Goal: Task Accomplishment & Management: Manage account settings

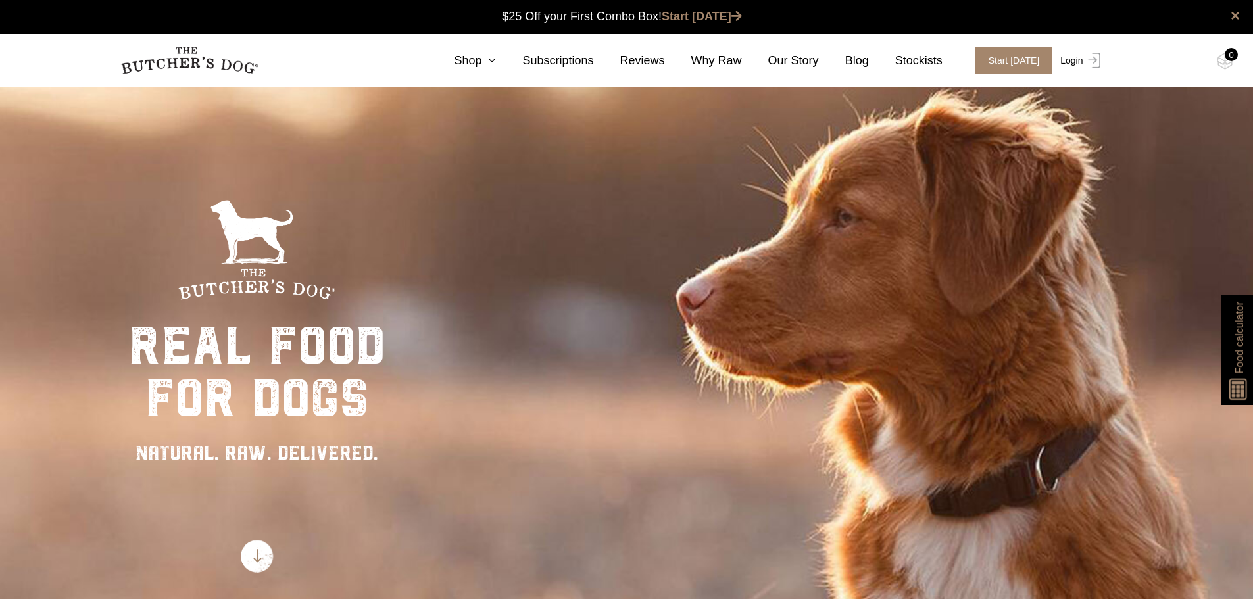
click at [1083, 61] on img at bounding box center [1091, 61] width 17 height 16
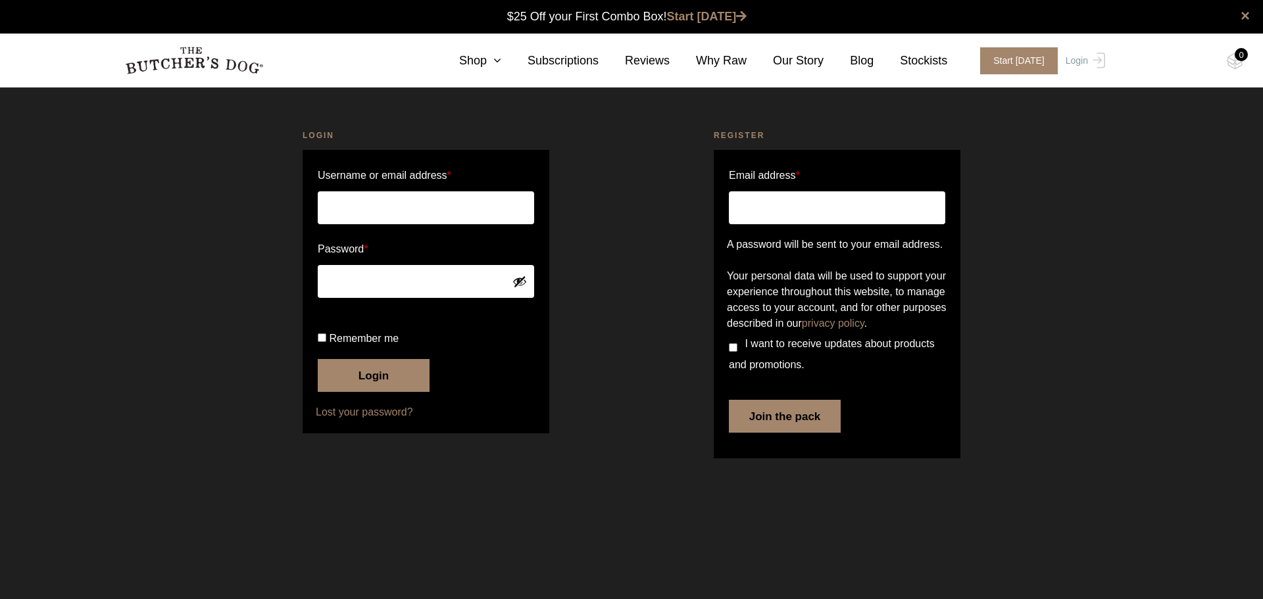
click at [337, 203] on input "Username or email address *" at bounding box center [426, 207] width 216 height 33
type input "[EMAIL_ADDRESS][DOMAIN_NAME]"
click at [523, 283] on button "Show password" at bounding box center [519, 281] width 14 height 14
click at [382, 392] on button "Login" at bounding box center [374, 375] width 112 height 33
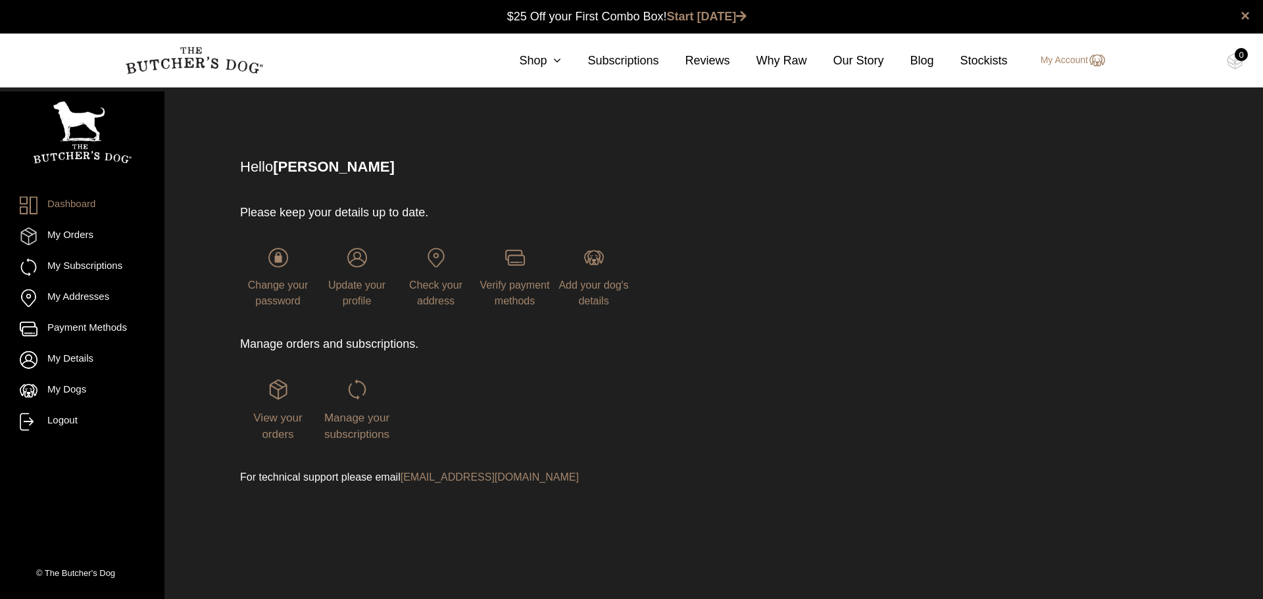
click at [360, 408] on div "Manage your subscriptions" at bounding box center [357, 410] width 76 height 63
click at [358, 414] on span "Manage your subscriptions" at bounding box center [356, 427] width 65 height 30
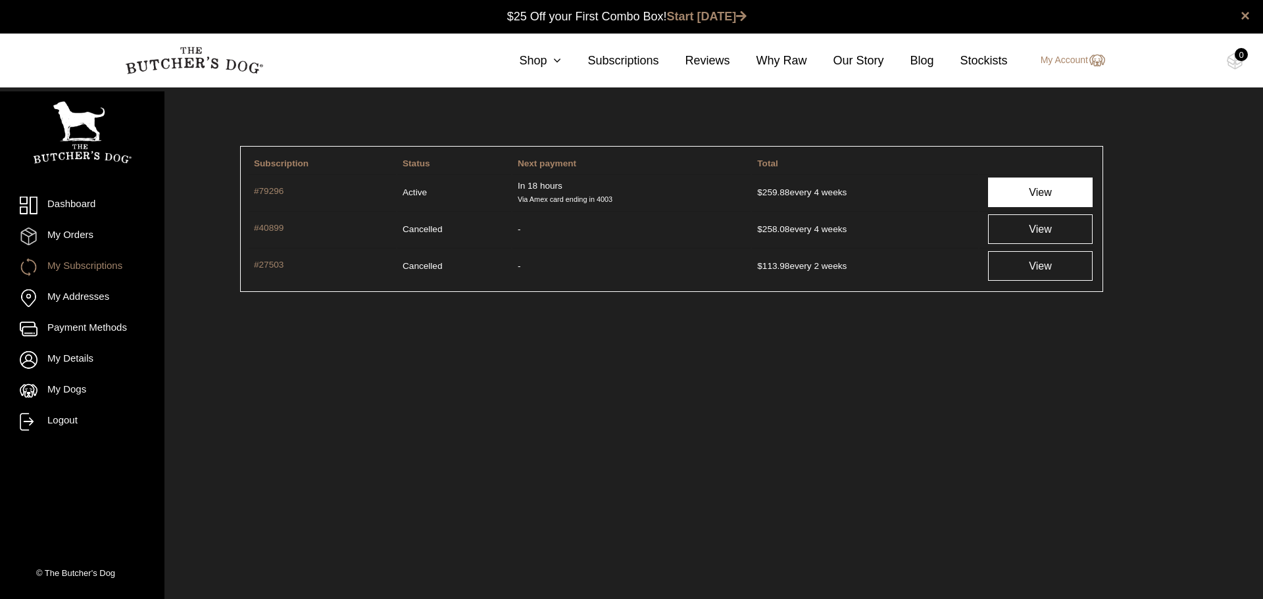
click at [1018, 193] on link "View" at bounding box center [1040, 193] width 105 height 30
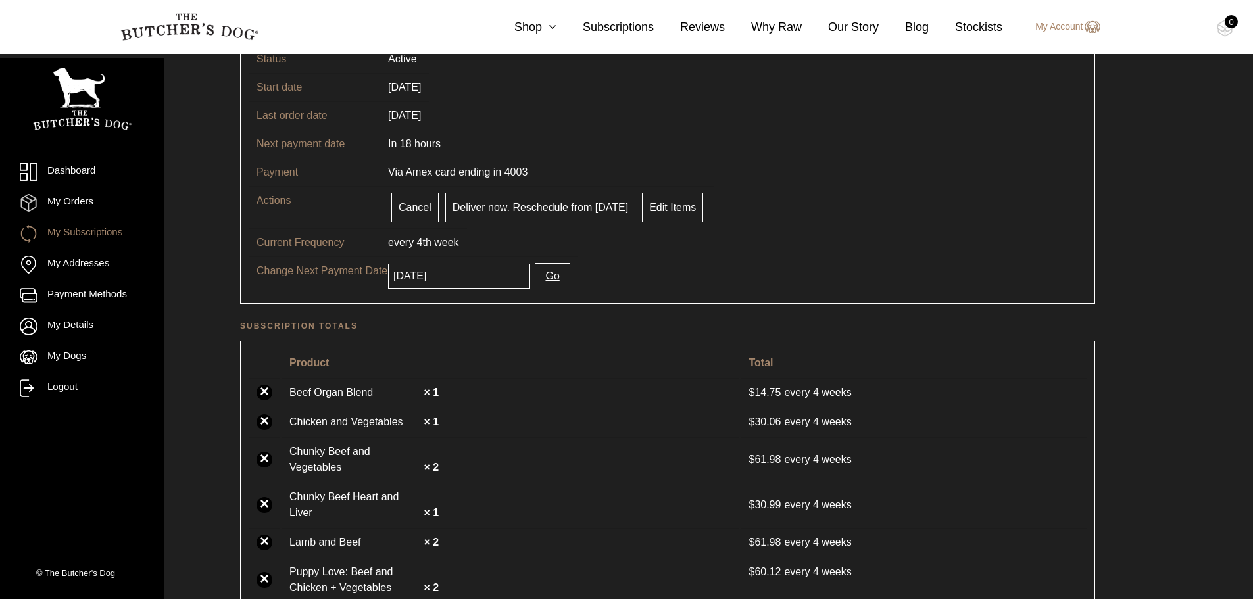
scroll to position [153, 0]
